Goal: Task Accomplishment & Management: Manage account settings

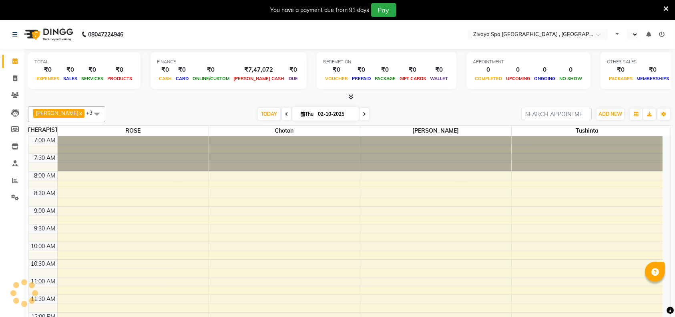
scroll to position [246, 0]
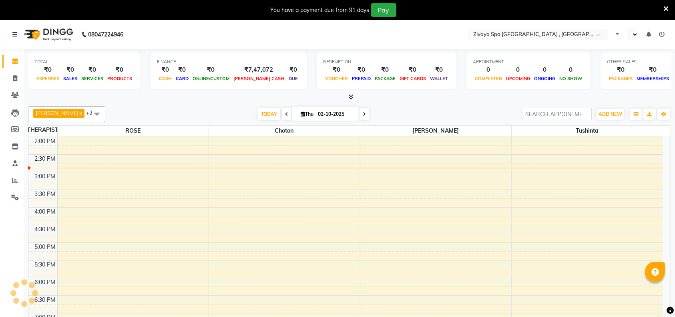
select select "ec"
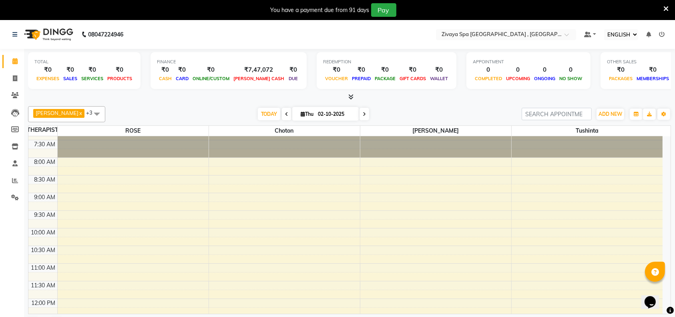
scroll to position [0, 0]
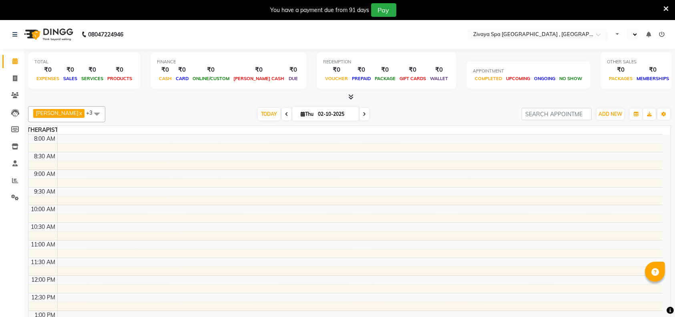
select select "ec"
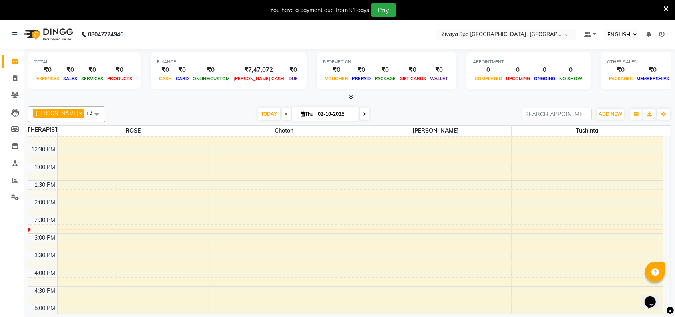
scroll to position [185, 0]
click at [392, 227] on div "7:00 AM 7:30 AM 8:00 AM 8:30 AM 9:00 AM 9:30 AM 10:00 AM 10:30 AM 11:00 AM 11:3…" at bounding box center [345, 232] width 634 height 563
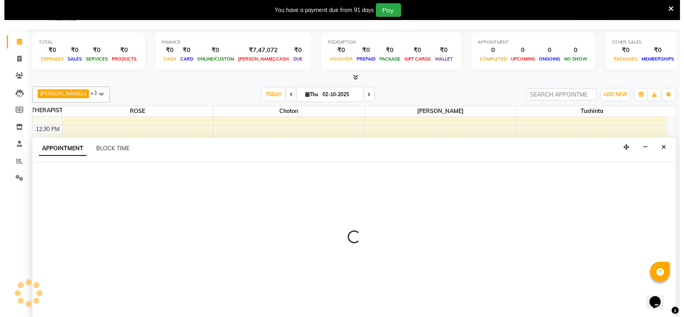
scroll to position [20, 0]
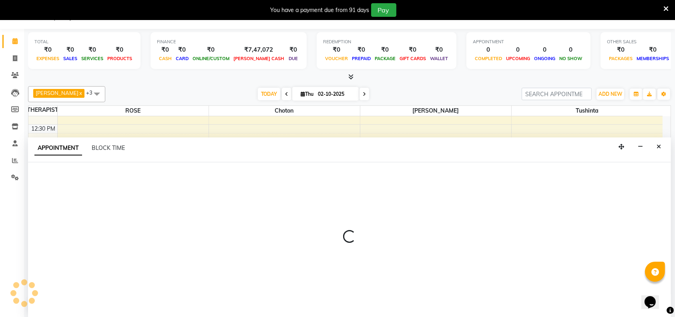
select select "74833"
select select "885"
select select "tentative"
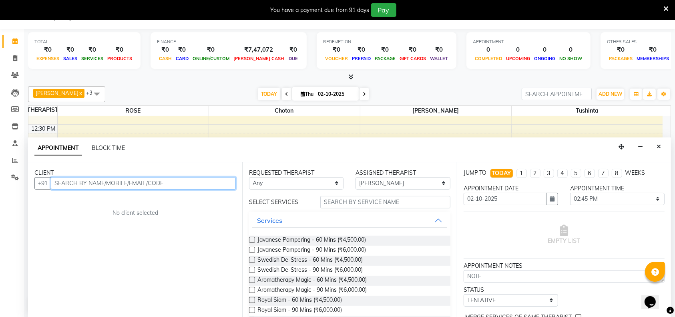
click at [177, 181] on input "text" at bounding box center [143, 183] width 185 height 12
type input "9570840451"
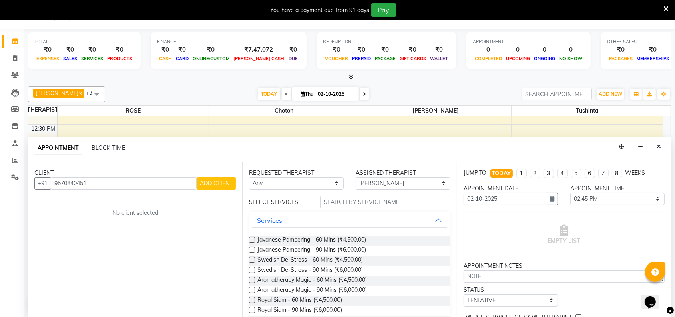
click at [215, 178] on button "ADD CLIENT" at bounding box center [216, 183] width 39 height 12
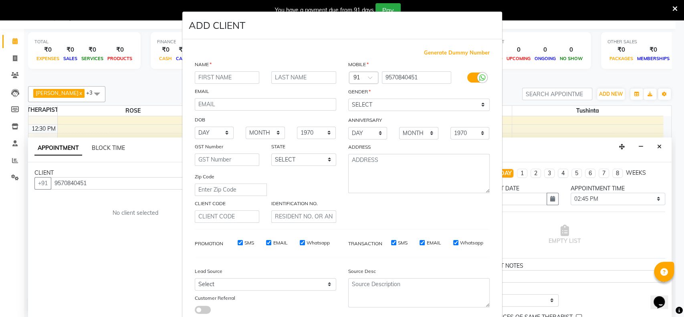
click at [235, 72] on input "text" at bounding box center [227, 77] width 65 height 12
type input "hiran"
click at [291, 72] on input "text" at bounding box center [303, 77] width 65 height 12
type input "[PERSON_NAME]"
click at [416, 106] on select "SELECT [DEMOGRAPHIC_DATA] [DEMOGRAPHIC_DATA] OTHER PREFER NOT TO SAY" at bounding box center [418, 105] width 141 height 12
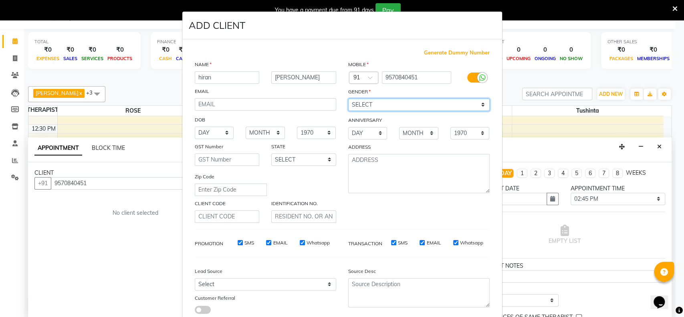
select select "[DEMOGRAPHIC_DATA]"
click at [348, 99] on select "SELECT [DEMOGRAPHIC_DATA] [DEMOGRAPHIC_DATA] OTHER PREFER NOT TO SAY" at bounding box center [418, 105] width 141 height 12
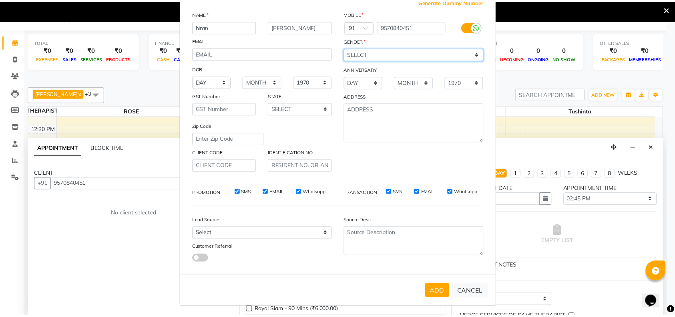
scroll to position [51, 0]
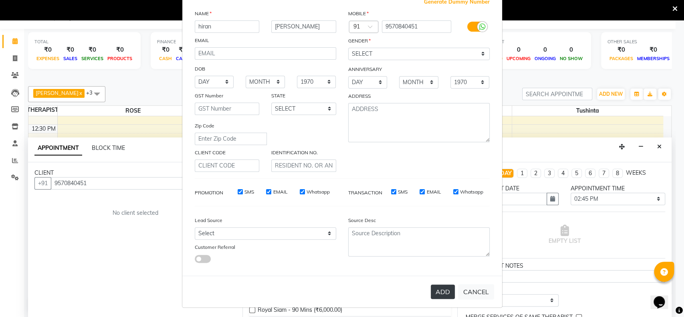
click at [432, 293] on button "ADD" at bounding box center [442, 291] width 24 height 14
select select
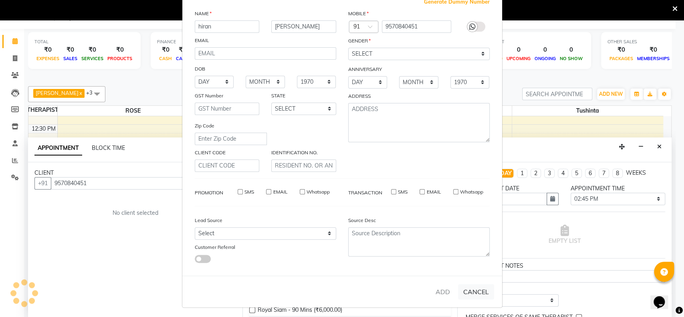
select select
checkbox input "false"
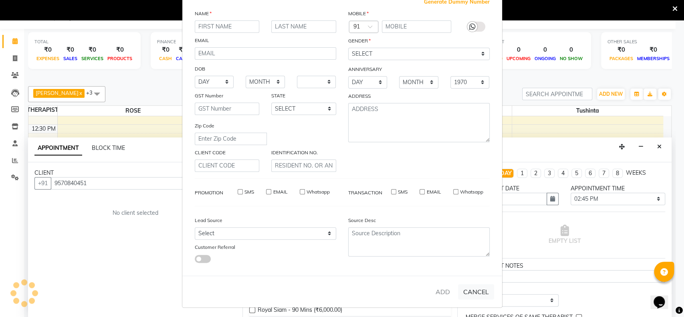
checkbox input "false"
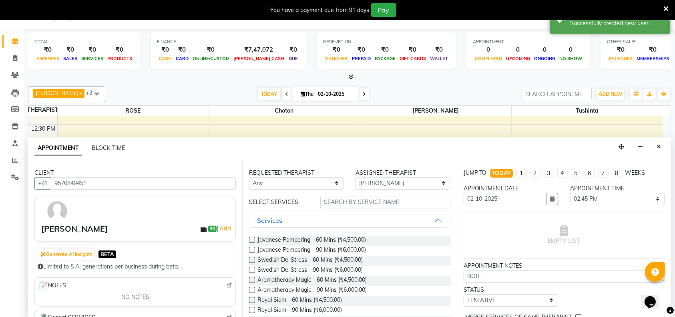
click at [251, 267] on label at bounding box center [252, 270] width 6 height 6
click at [251, 268] on input "checkbox" at bounding box center [251, 270] width 5 height 5
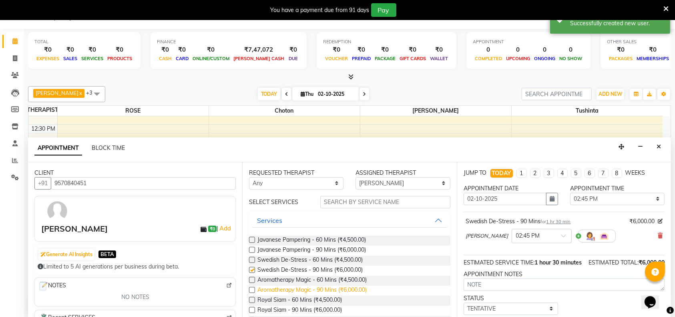
checkbox input "false"
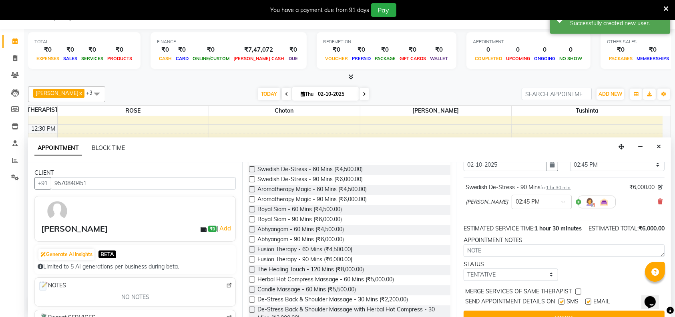
scroll to position [56, 0]
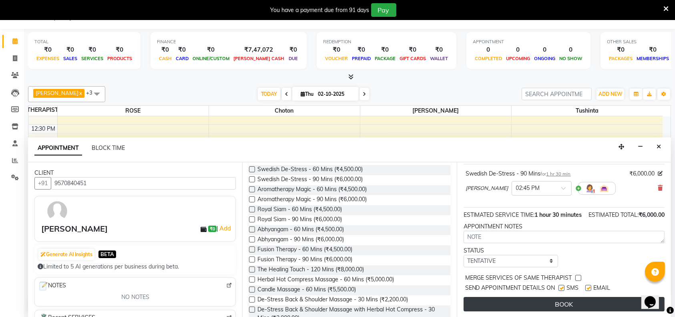
click at [567, 302] on button "BOOK" at bounding box center [564, 304] width 201 height 14
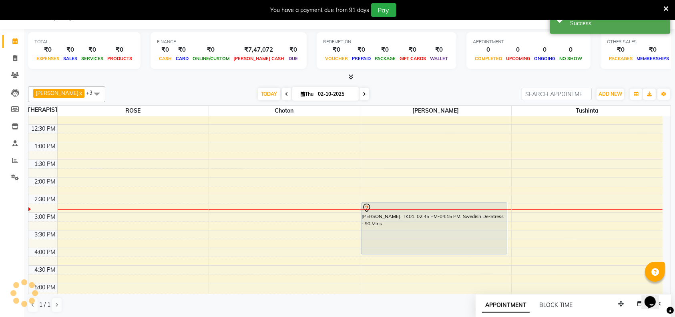
scroll to position [0, 0]
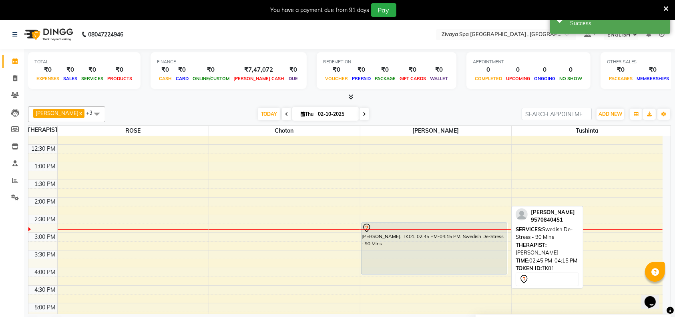
click at [409, 253] on div "[PERSON_NAME], TK01, 02:45 PM-04:15 PM, Swedish De-Stress - 90 Mins" at bounding box center [435, 248] width 146 height 51
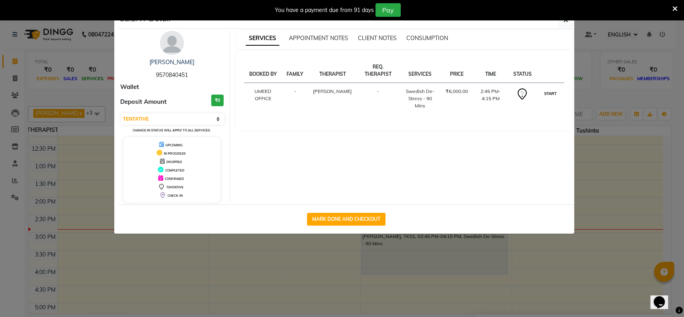
click at [548, 92] on button "START" at bounding box center [549, 93] width 16 height 10
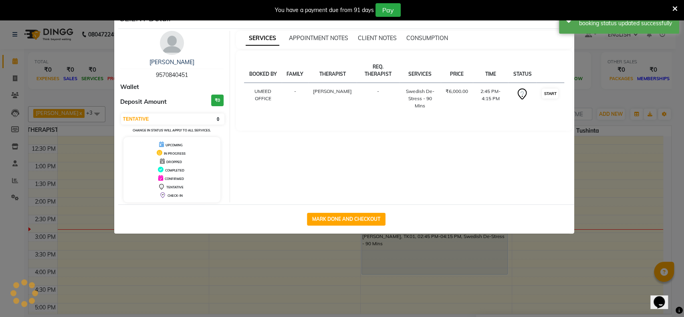
select select "1"
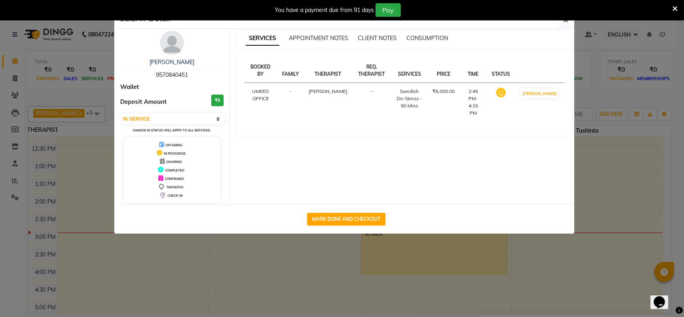
click at [567, 19] on div "You have a payment due from 91 days Pay" at bounding box center [342, 10] width 684 height 20
click at [356, 223] on button "MARK DONE AND CHECKOUT" at bounding box center [346, 219] width 78 height 13
select select "service"
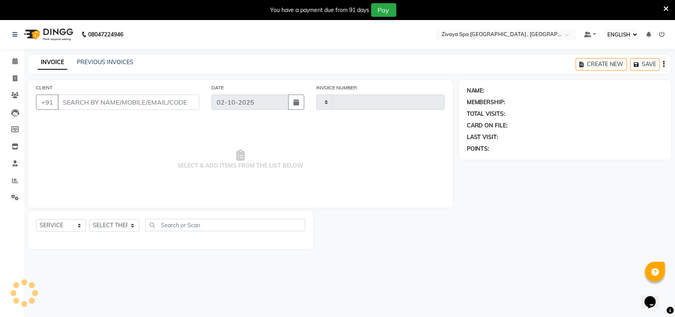
type input "0346"
select select "6505"
type input "9570840451"
select select "74833"
